Goal: Navigation & Orientation: Go to known website

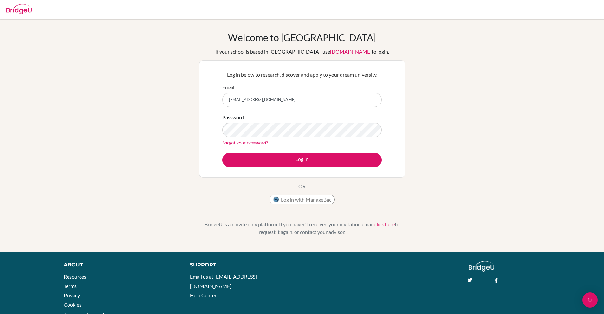
type input "[EMAIL_ADDRESS][DOMAIN_NAME]"
click at [283, 138] on div "Password Forgot your password?" at bounding box center [301, 129] width 159 height 33
click at [222, 153] on button "Log in" at bounding box center [301, 160] width 159 height 15
